Goal: Browse casually: Explore the website without a specific task or goal

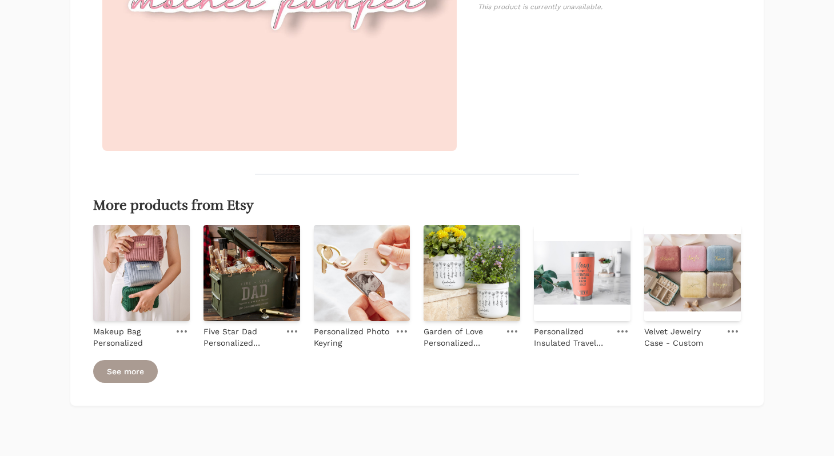
scroll to position [400, 0]
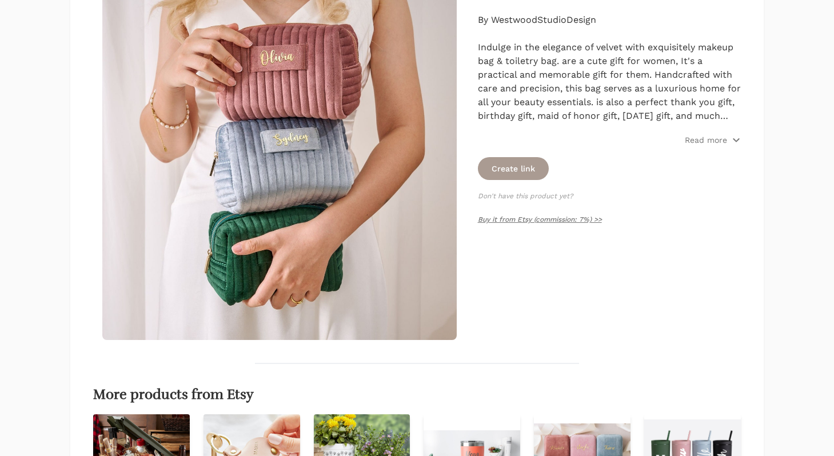
scroll to position [345, 0]
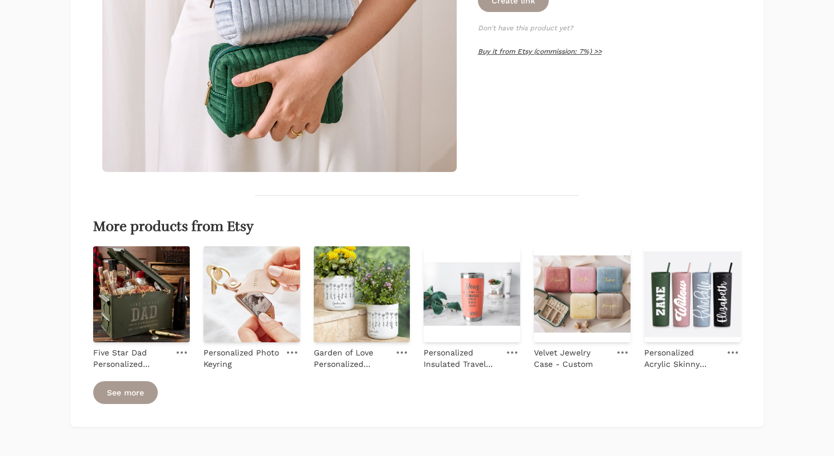
click at [565, 54] on link "Buy it from Etsy (commission: 7%) >>" at bounding box center [540, 51] width 124 height 8
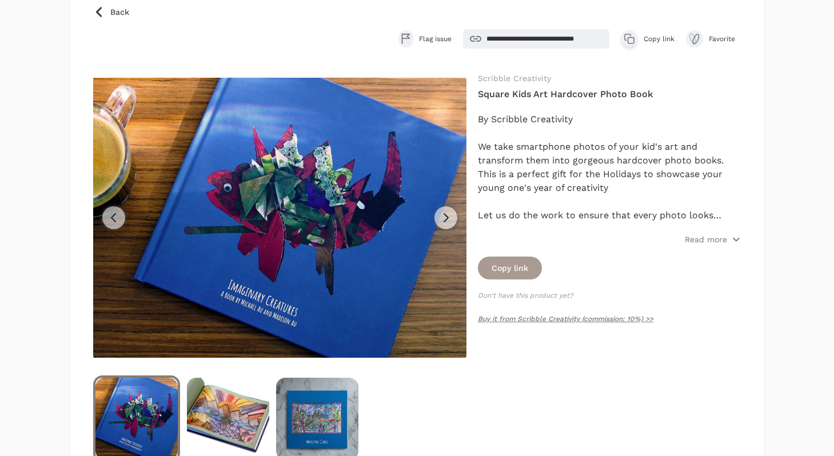
scroll to position [110, 0]
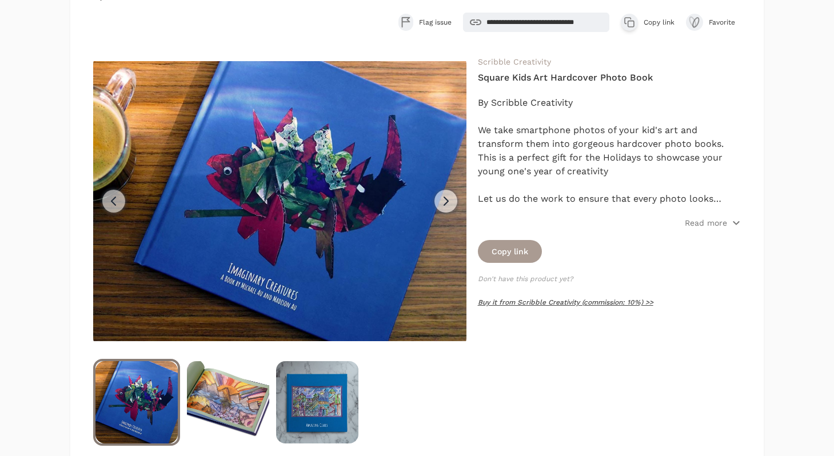
click at [546, 302] on link "Buy it from Scribble Creativity (commission: 10%) >>" at bounding box center [566, 303] width 176 height 8
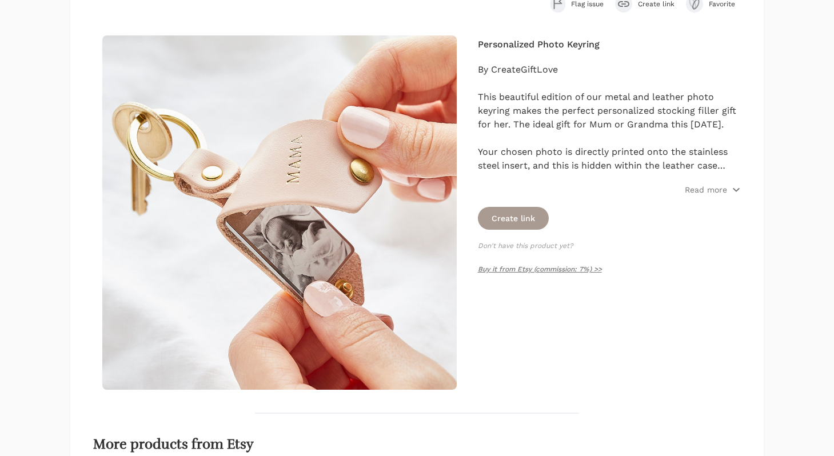
scroll to position [160, 0]
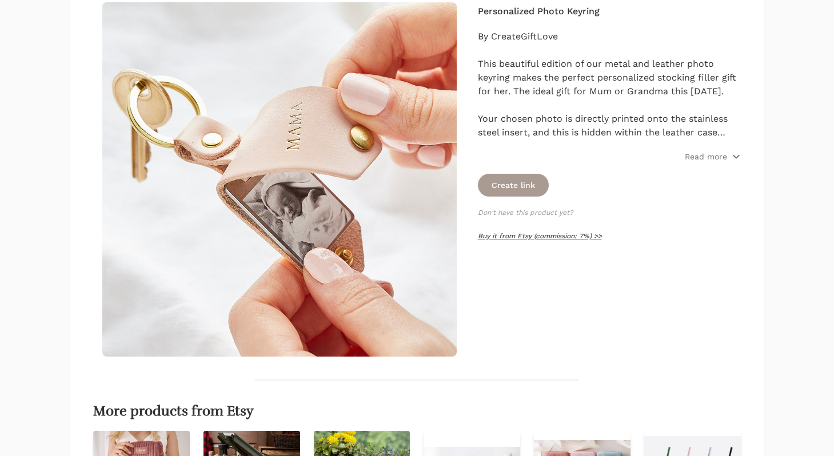
click at [488, 237] on link "Buy it from Etsy (commission: 7%) >>" at bounding box center [540, 236] width 124 height 8
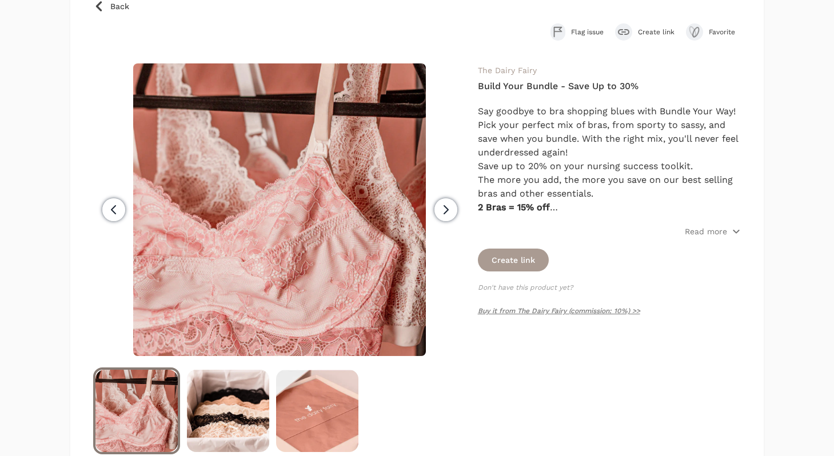
scroll to position [108, 0]
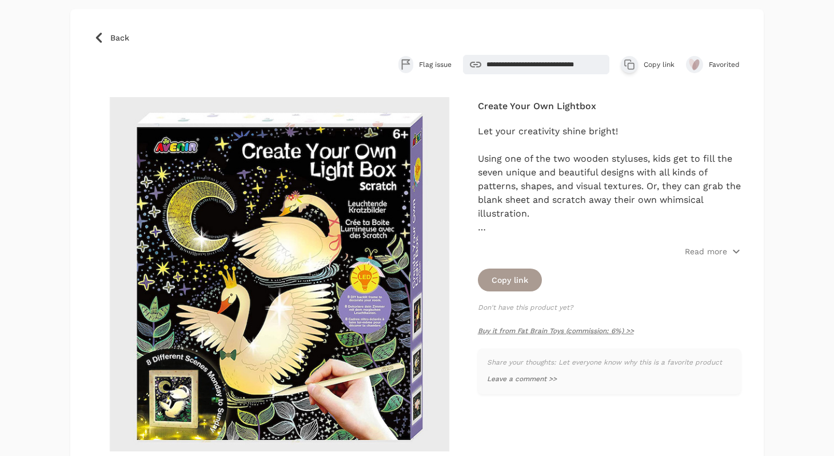
scroll to position [66, 0]
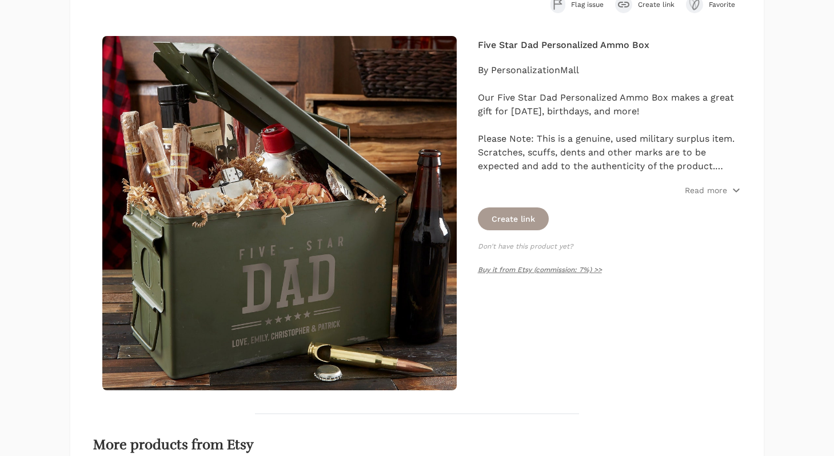
scroll to position [225, 0]
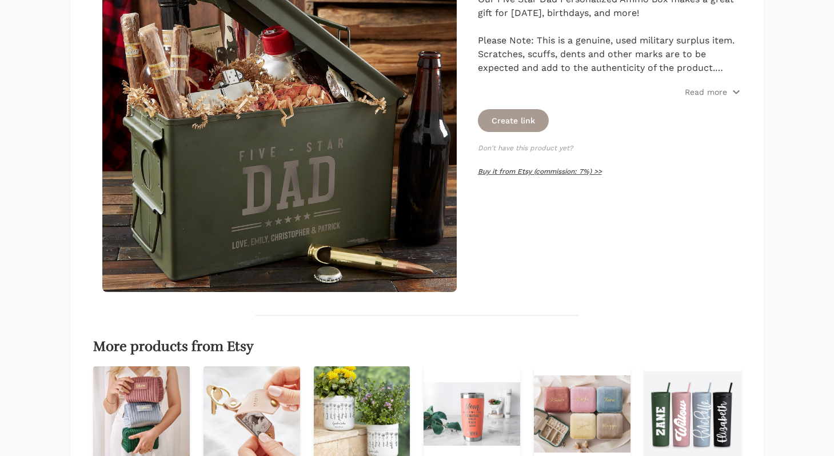
click at [523, 171] on link "Buy it from Etsy (commission: 7%) >>" at bounding box center [540, 172] width 124 height 8
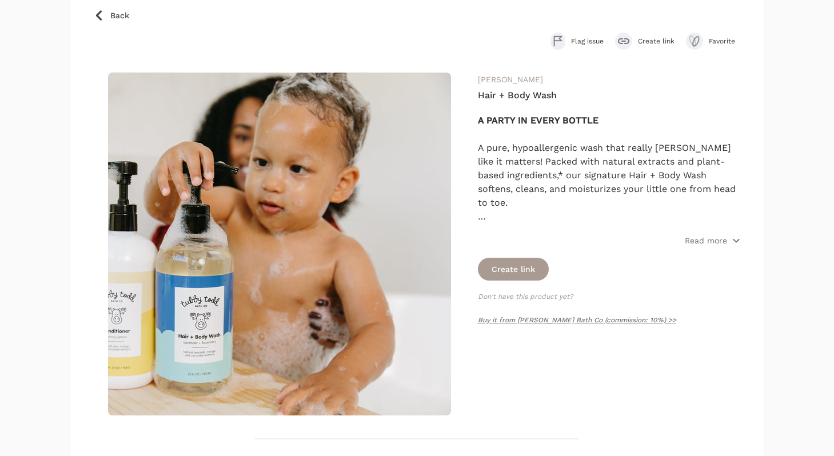
scroll to position [91, 0]
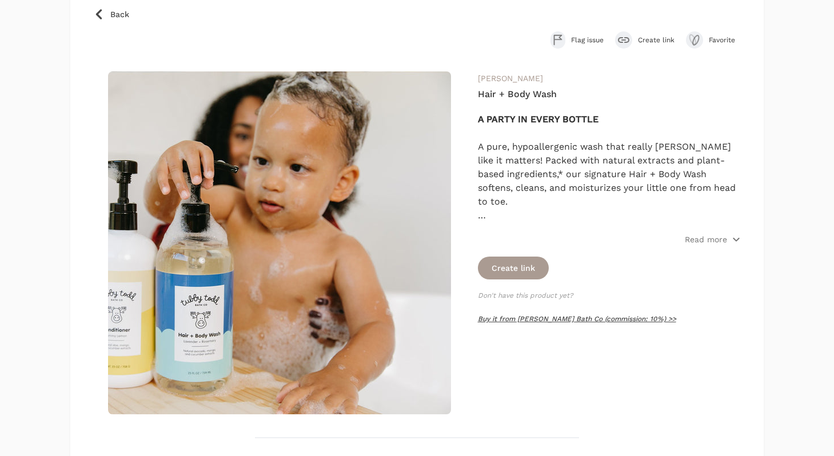
click at [566, 320] on link "Buy it from Tubby Todd Bath Co (commission: 10%) >>" at bounding box center [577, 319] width 198 height 8
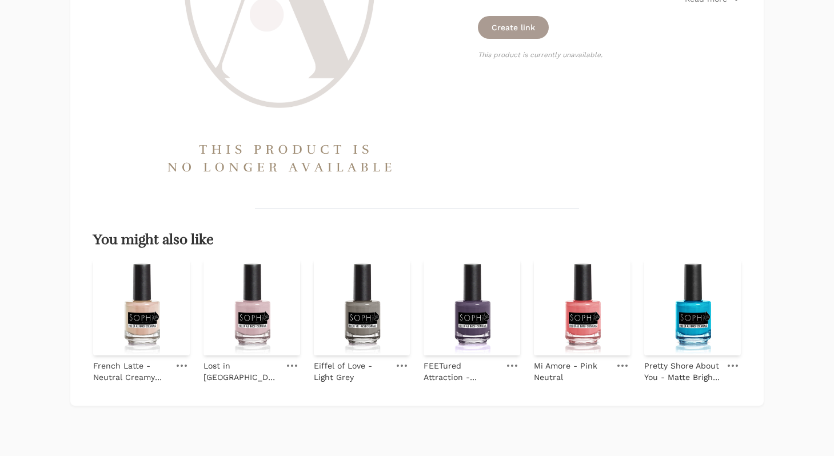
scroll to position [366, 0]
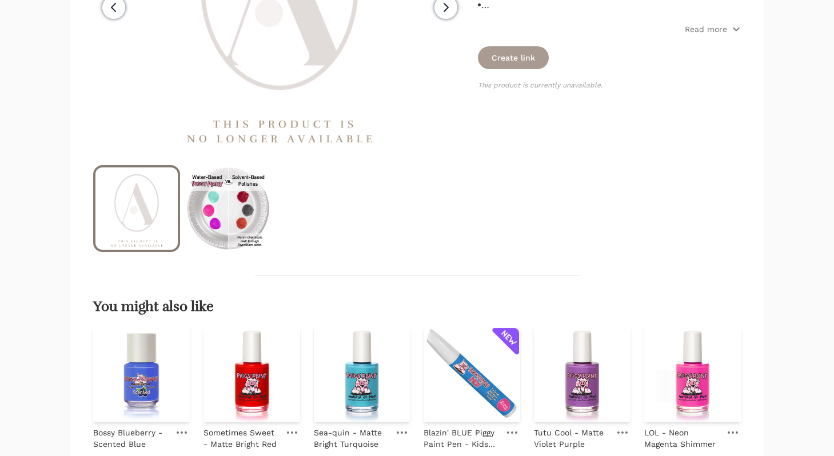
scroll to position [304, 0]
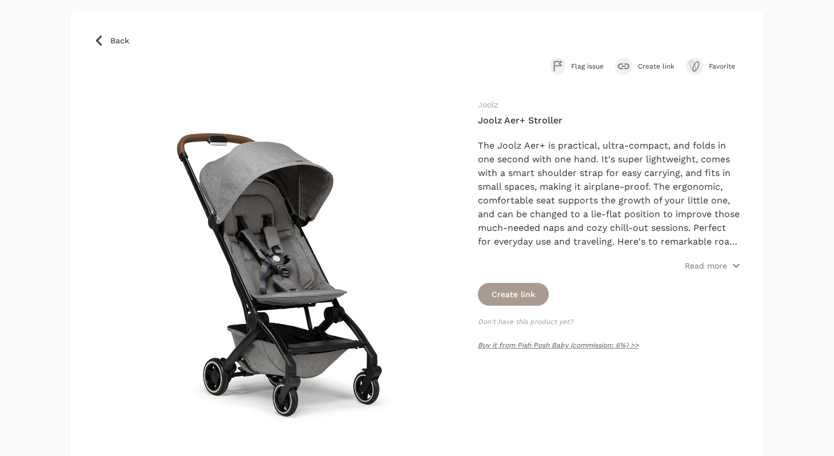
scroll to position [75, 0]
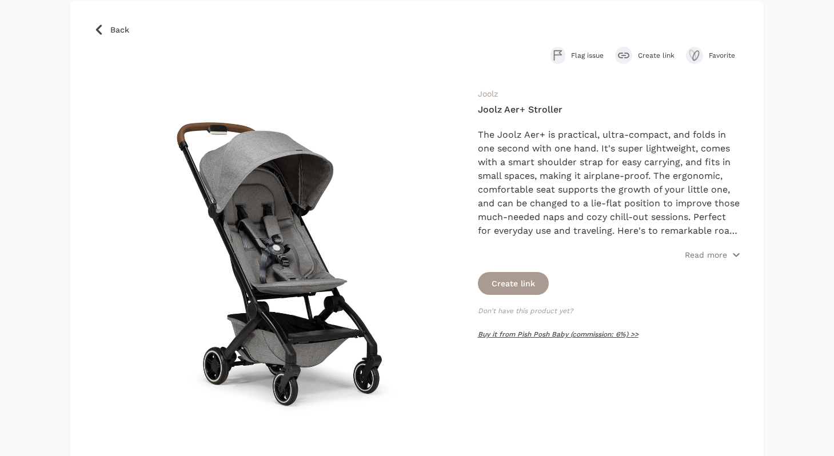
click at [534, 339] on link "Buy it from Pish Posh Baby (commission: 6%) >>" at bounding box center [558, 335] width 161 height 8
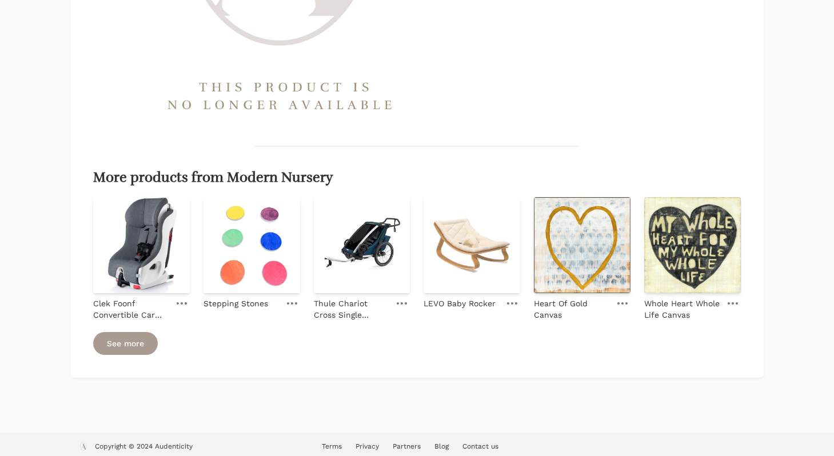
scroll to position [400, 0]
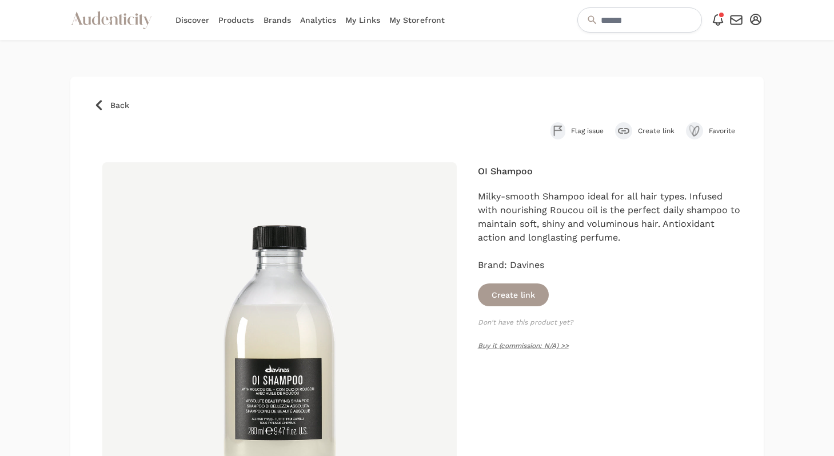
click at [491, 341] on p "Buy it (commission: N/A) >>" at bounding box center [610, 346] width 264 height 14
click at [492, 344] on link "Buy it (commission: N/A) >>" at bounding box center [523, 346] width 91 height 8
click at [499, 347] on link "Buy it (commission: N/A) >>" at bounding box center [523, 346] width 91 height 8
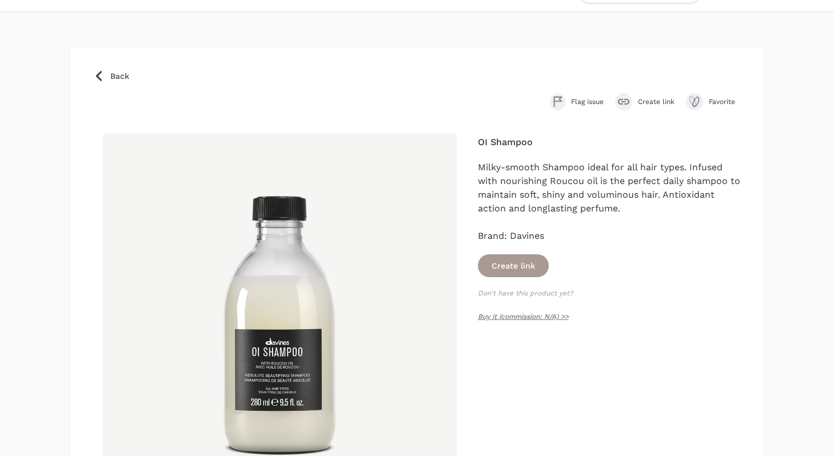
scroll to position [30, 0]
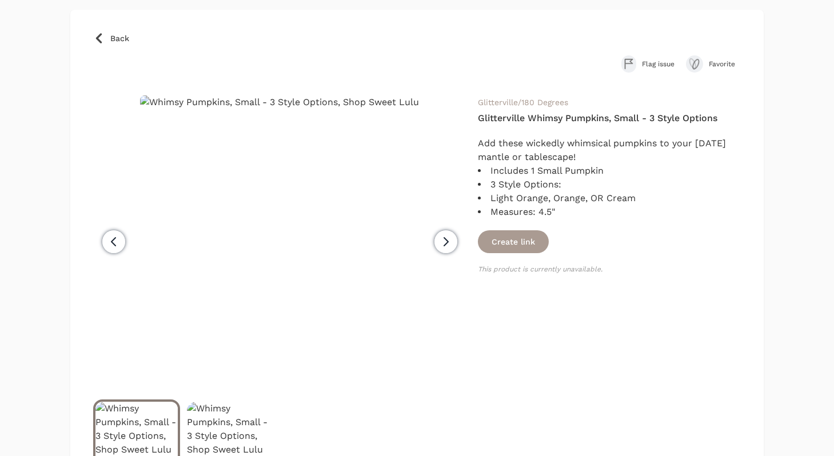
scroll to position [68, 0]
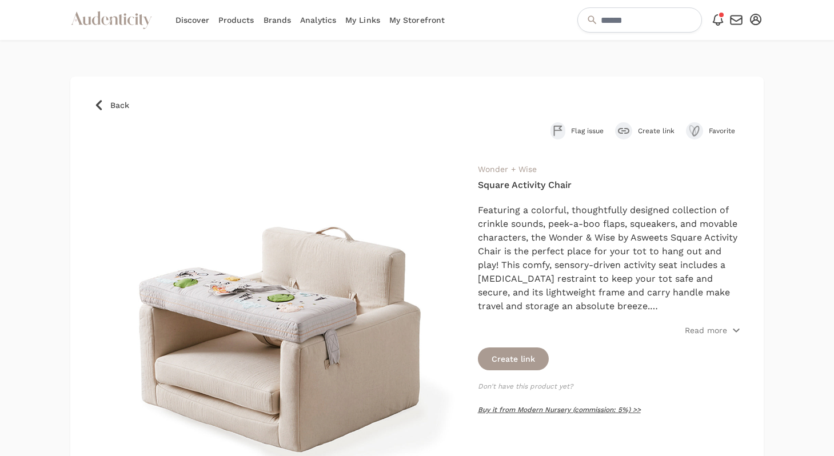
click at [508, 412] on link "Buy it from Modern Nursery (commission: 5%) >>" at bounding box center [559, 410] width 163 height 8
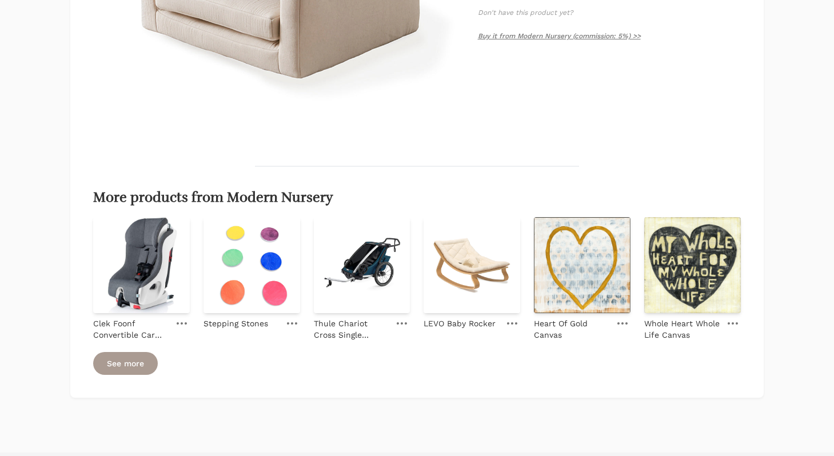
scroll to position [400, 0]
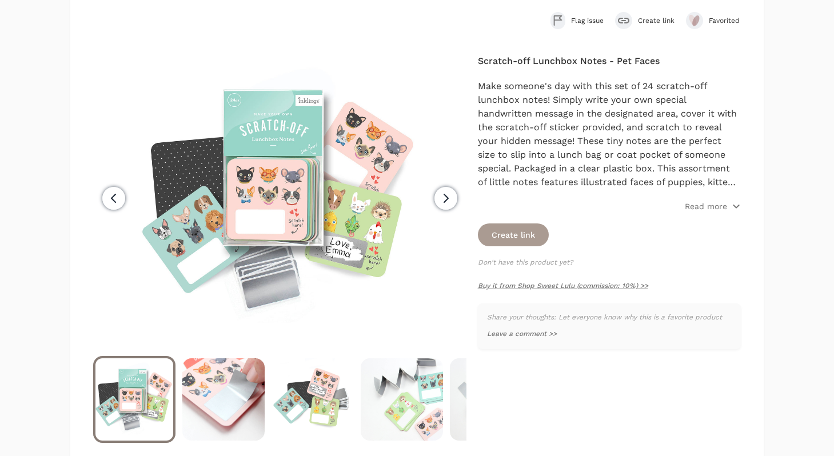
scroll to position [114, 0]
